Goal: Navigation & Orientation: Find specific page/section

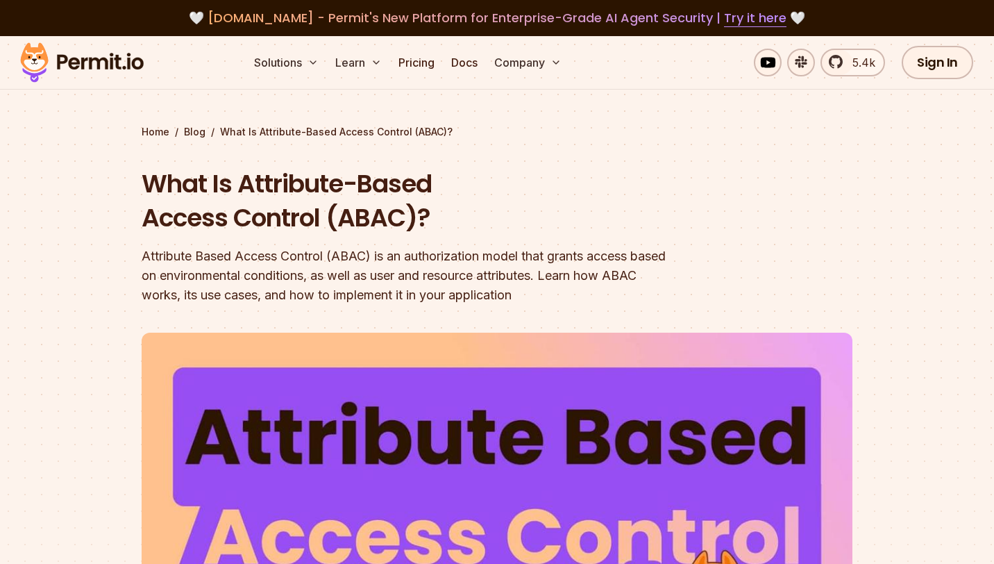
click at [264, 21] on span "[DOMAIN_NAME] - Permit's New Platform for Enterprise-Grade AI Agent Security | …" at bounding box center [497, 17] width 579 height 17
click at [113, 55] on img at bounding box center [82, 62] width 136 height 47
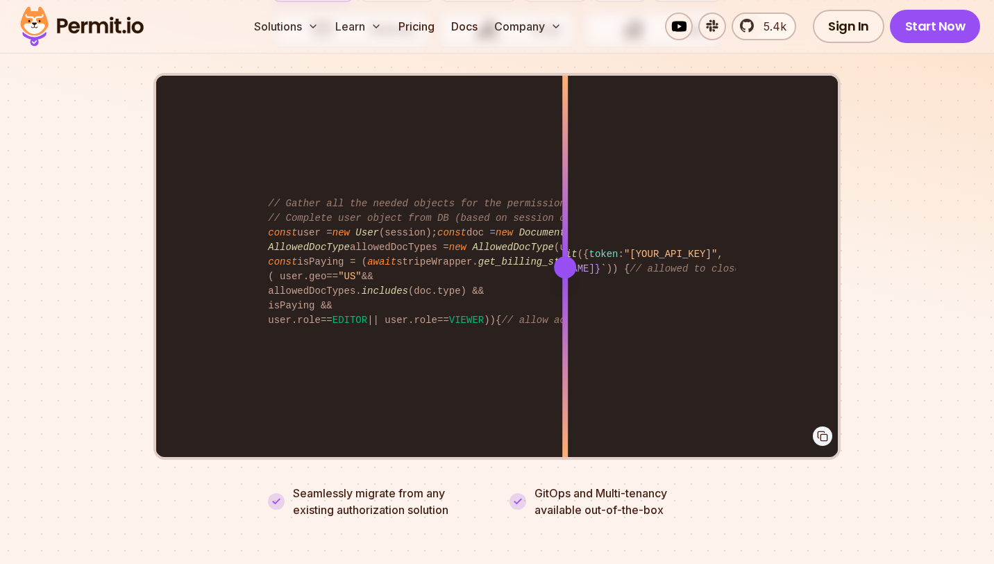
scroll to position [2739, 0]
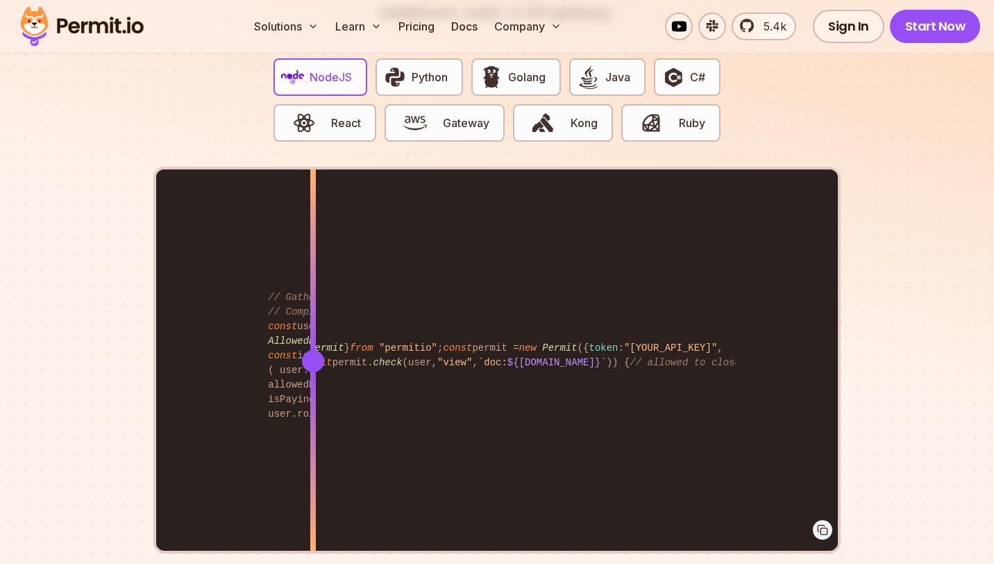
drag, startPoint x: 570, startPoint y: 347, endPoint x: 428, endPoint y: 323, distance: 144.2
click at [316, 323] on div at bounding box center [313, 360] width 6 height 383
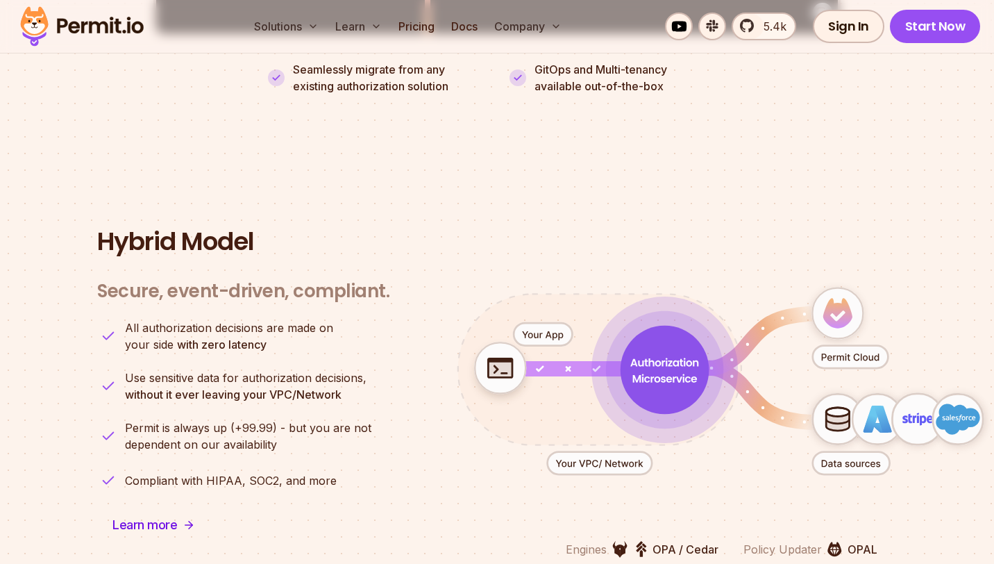
scroll to position [3298, 0]
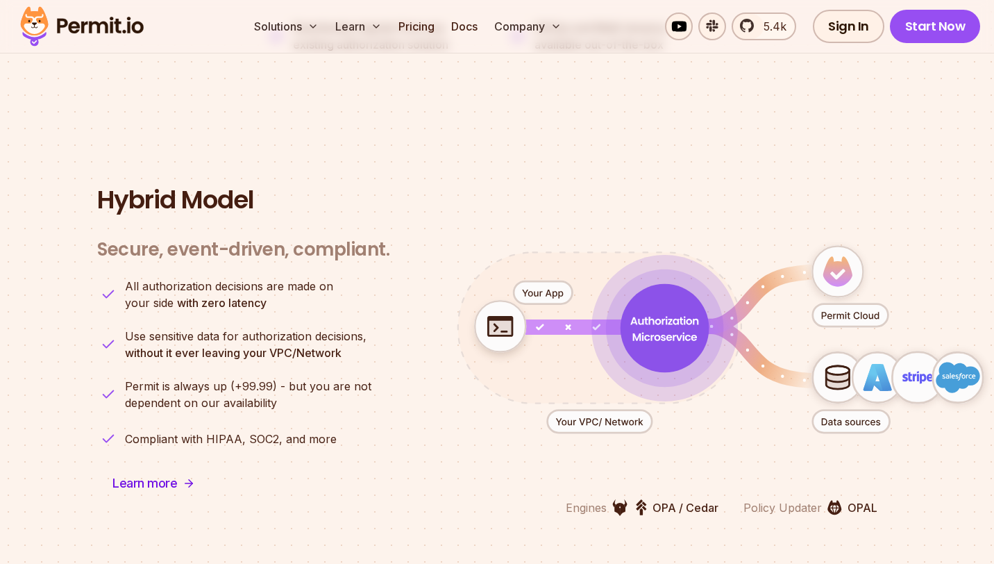
click at [534, 281] on icon "animation" at bounding box center [543, 292] width 59 height 23
drag, startPoint x: 684, startPoint y: 312, endPoint x: 541, endPoint y: 351, distance: 148.2
click at [541, 351] on g "animation" at bounding box center [713, 330] width 589 height 208
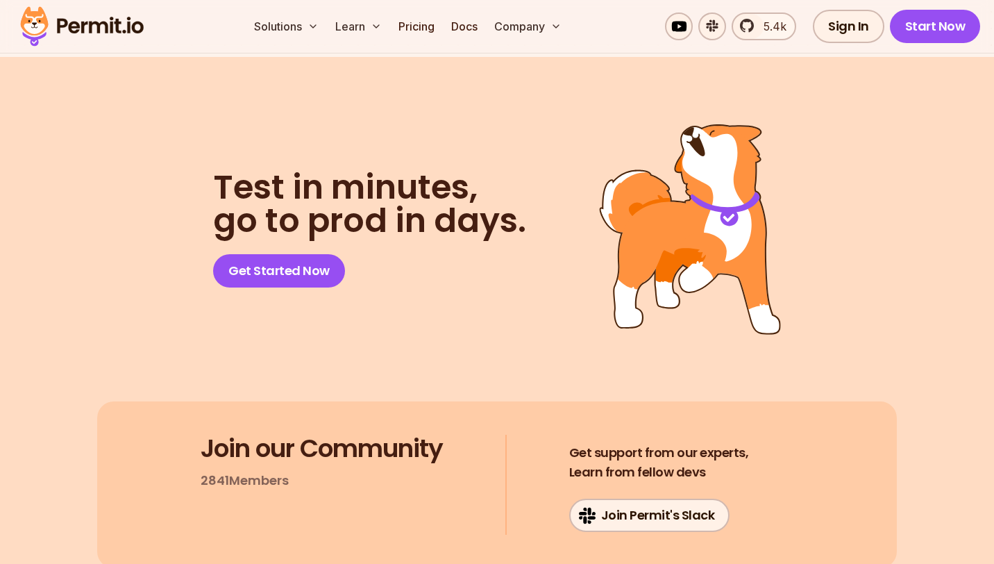
scroll to position [7115, 0]
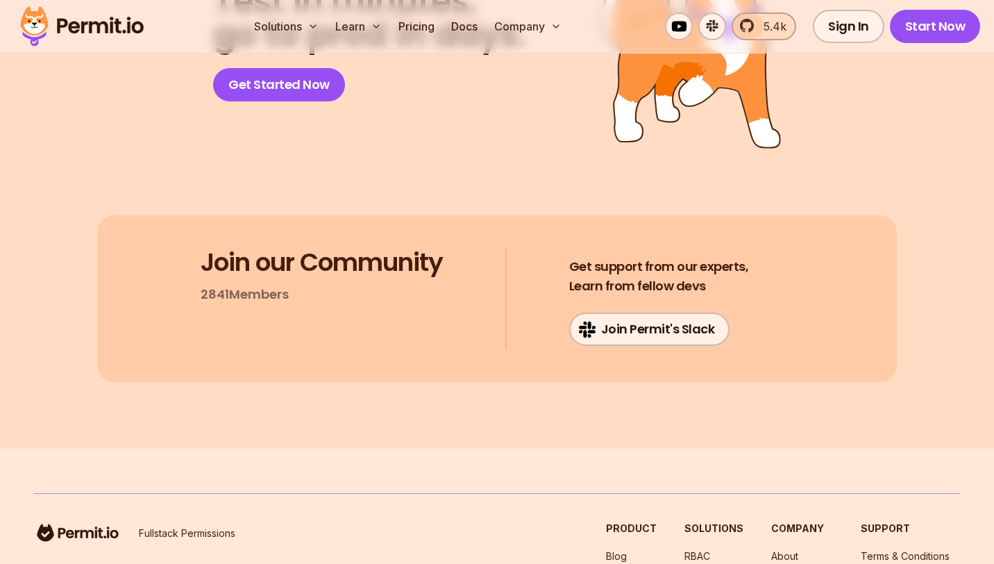
click at [767, 32] on span "5.4k" at bounding box center [770, 26] width 31 height 17
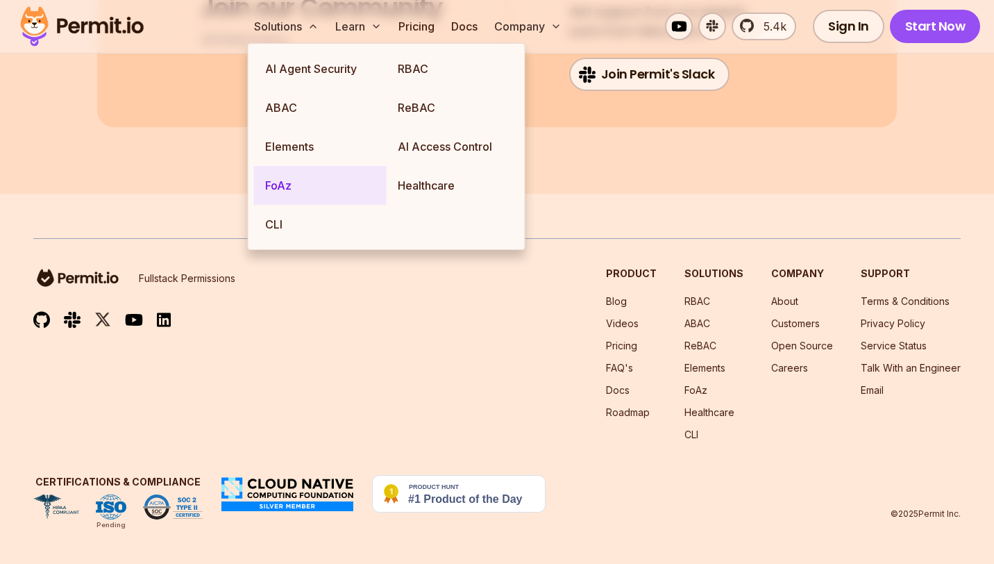
scroll to position [7479, 0]
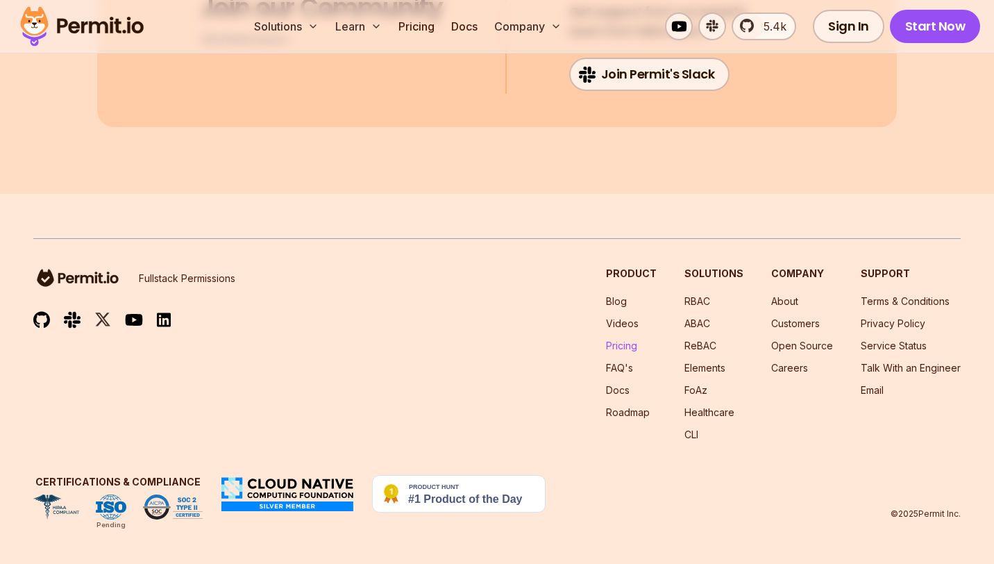
click at [632, 347] on link "Pricing" at bounding box center [621, 345] width 31 height 12
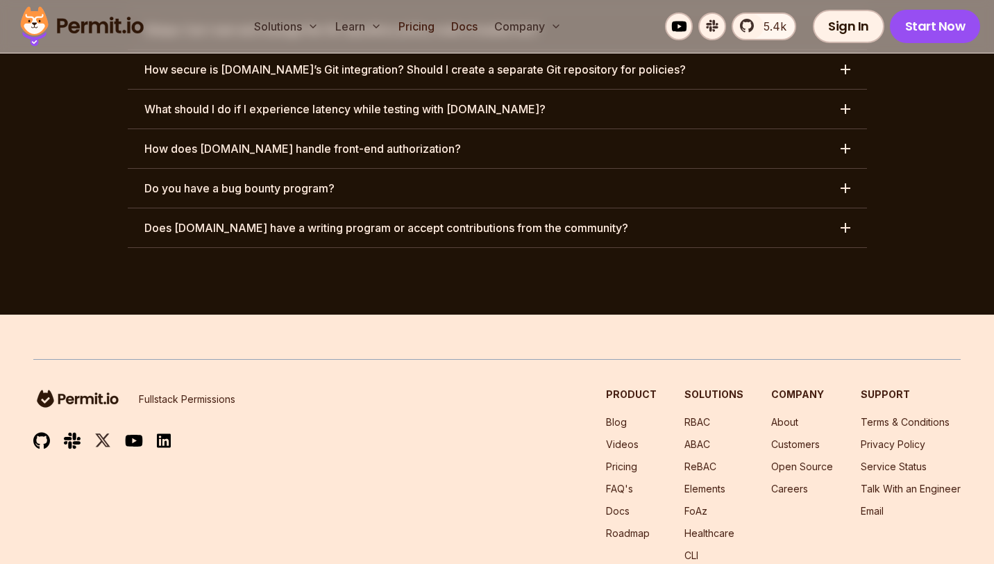
scroll to position [7265, 0]
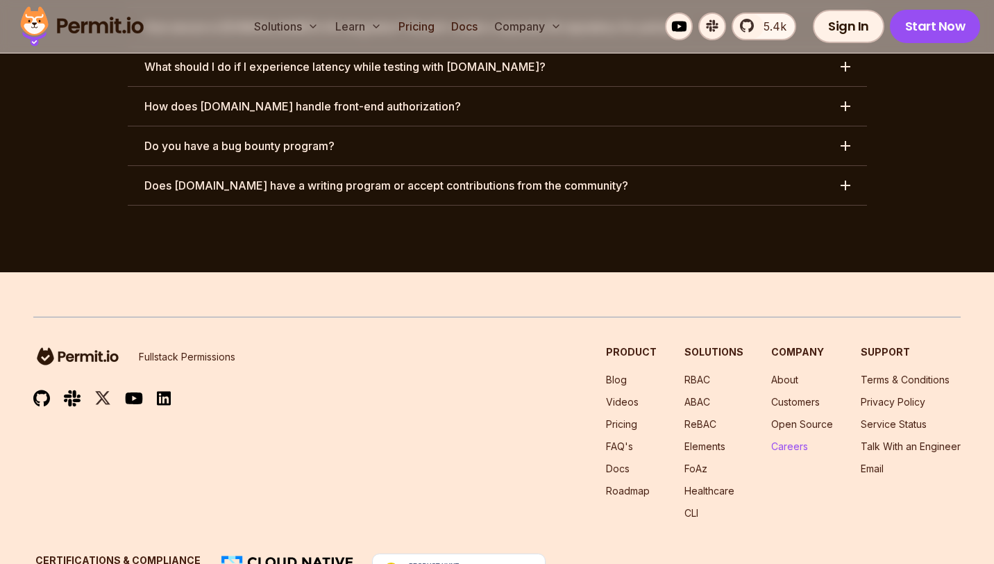
click at [796, 440] on link "Careers" at bounding box center [789, 446] width 37 height 12
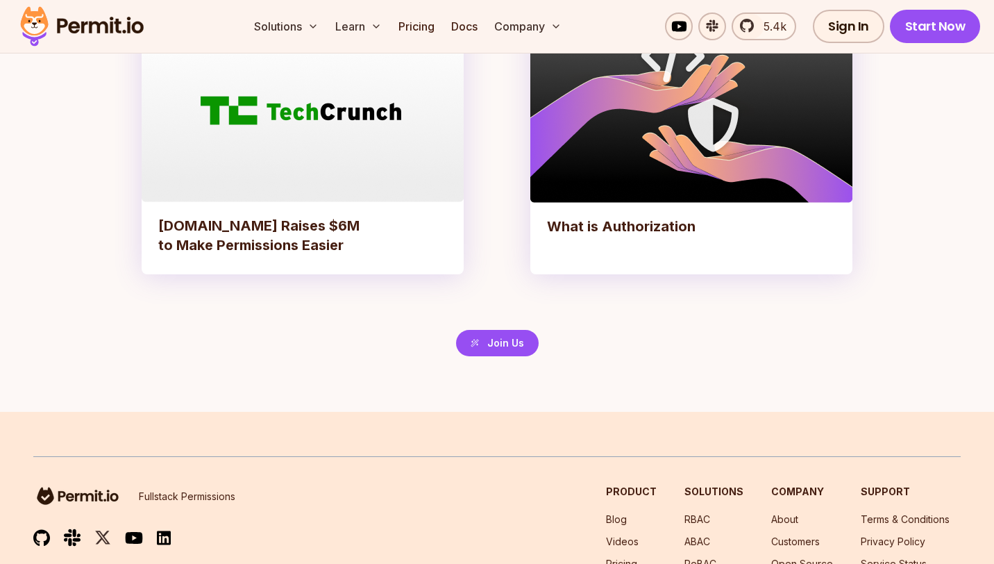
scroll to position [3314, 0]
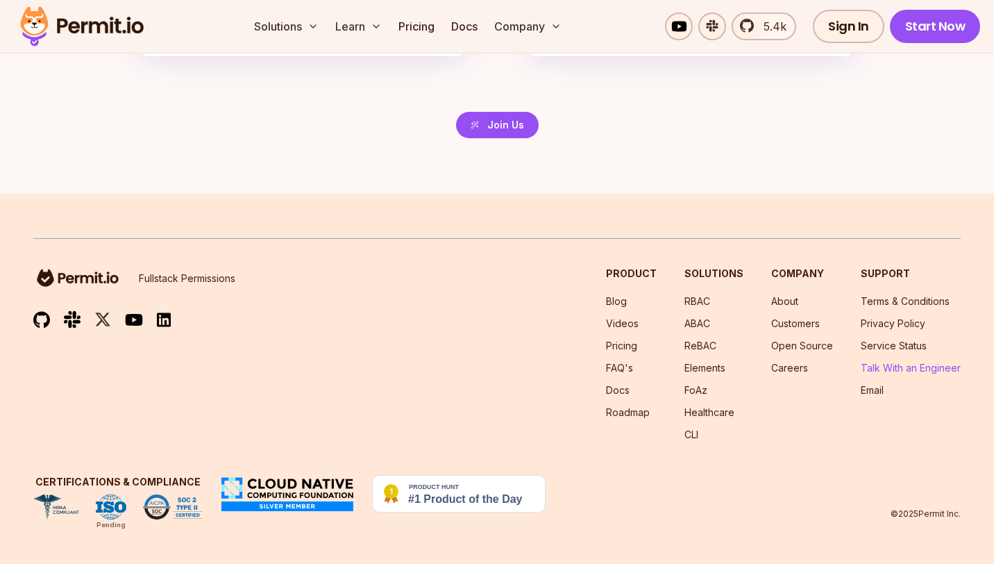
click at [877, 364] on link "Talk With an Engineer" at bounding box center [911, 368] width 100 height 12
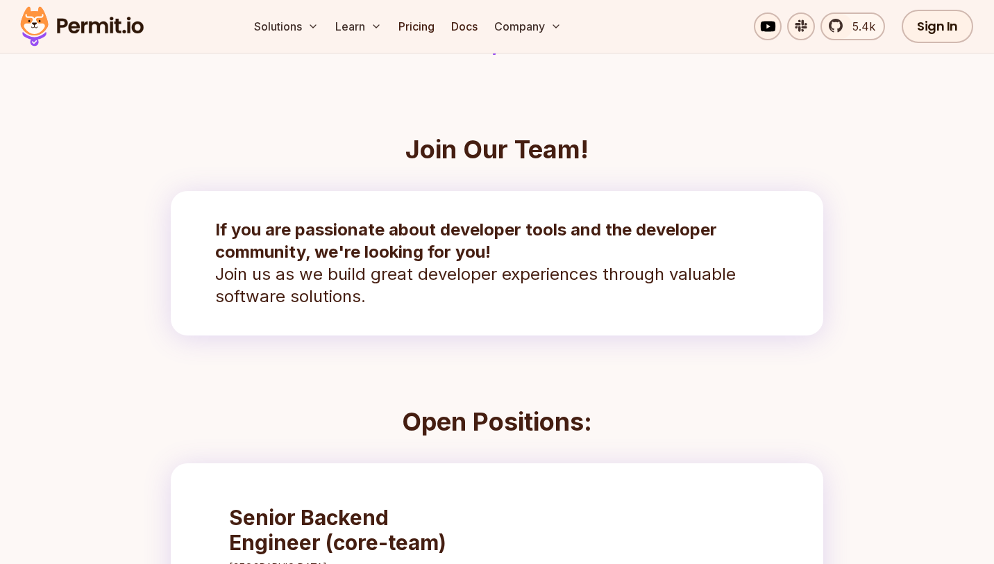
scroll to position [0, 0]
